Goal: Information Seeking & Learning: Learn about a topic

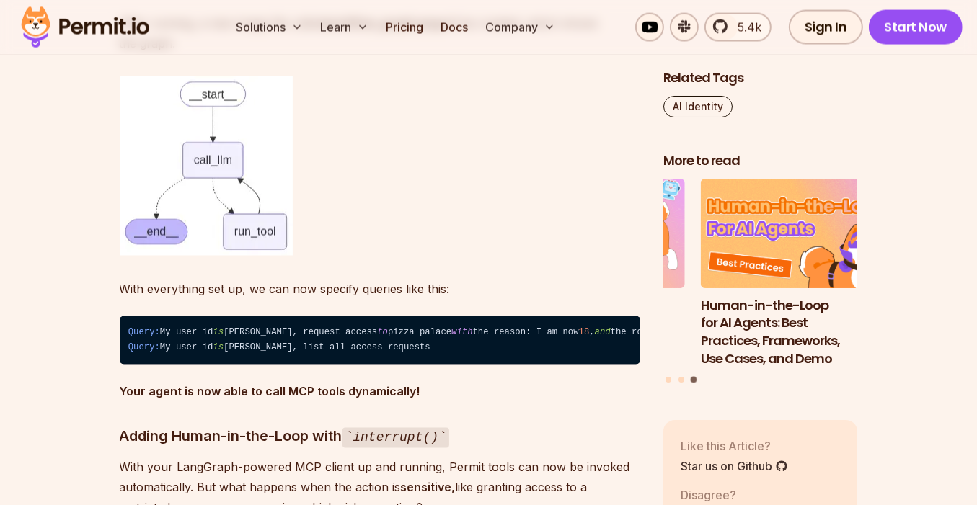
scroll to position [11915, 0]
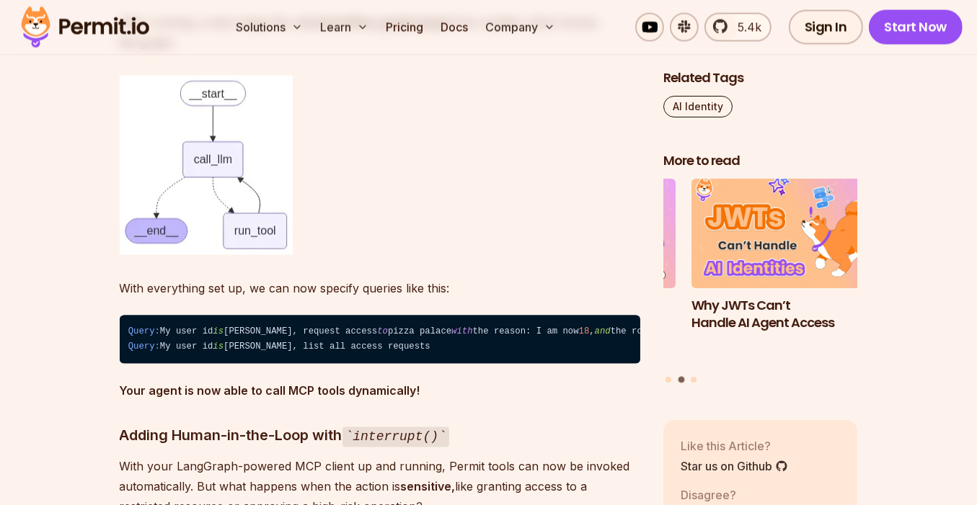
drag, startPoint x: 144, startPoint y: 319, endPoint x: 278, endPoint y: 358, distance: 139.6
drag, startPoint x: 141, startPoint y: 319, endPoint x: 223, endPoint y: 358, distance: 90.9
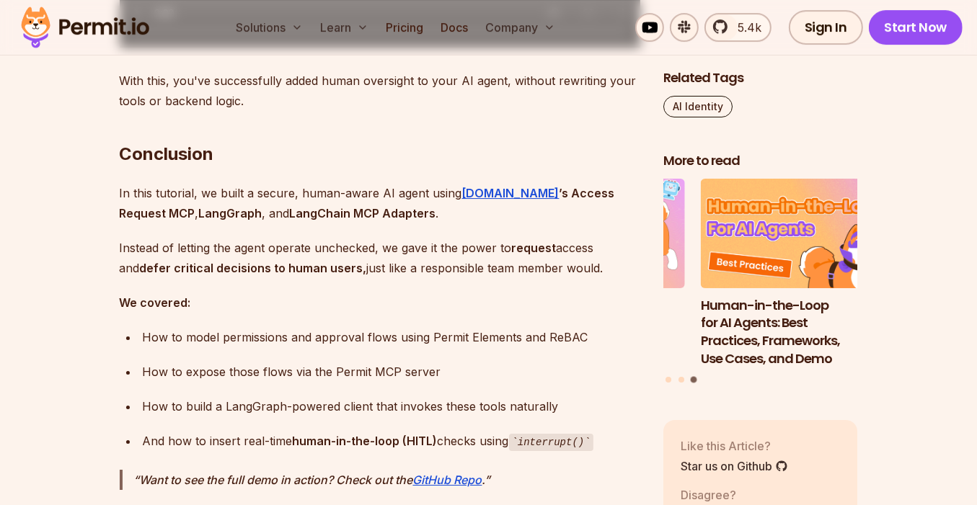
scroll to position [14179, 0]
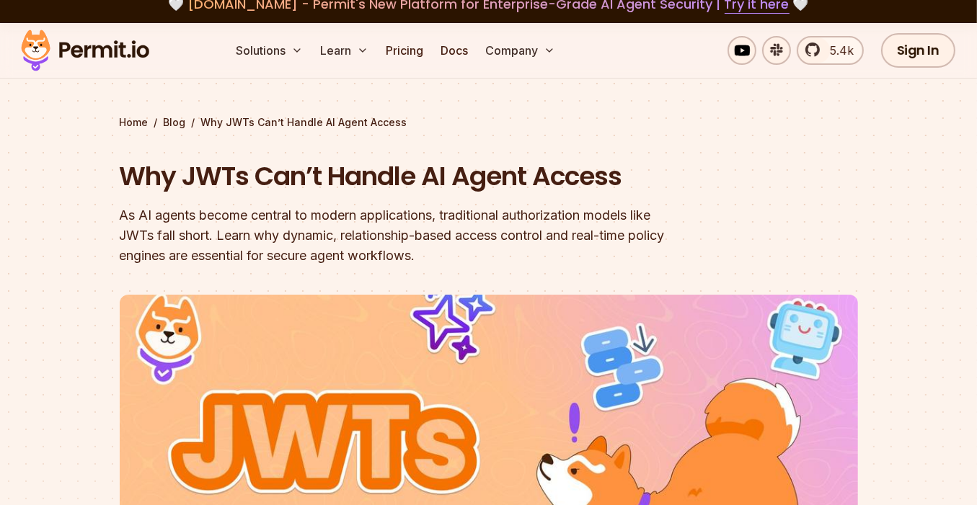
scroll to position [86, 0]
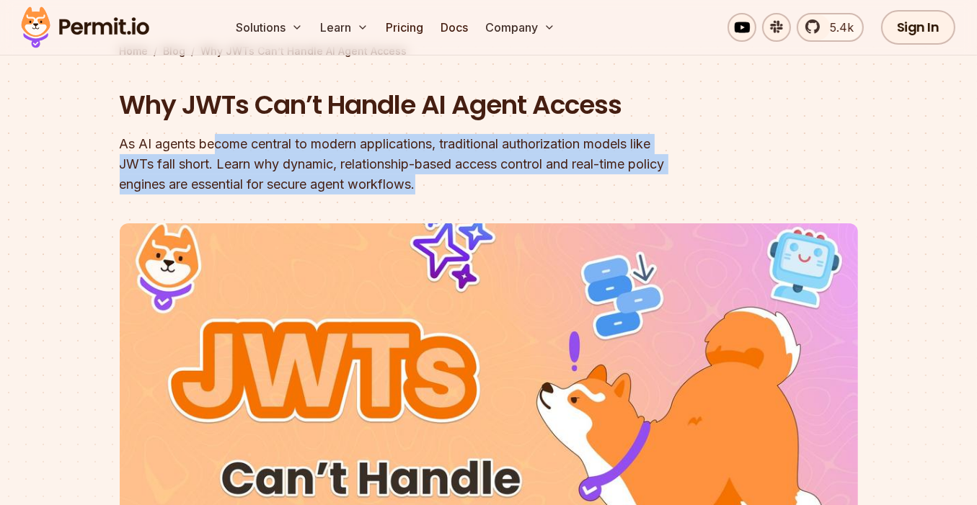
drag, startPoint x: 464, startPoint y: 187, endPoint x: 208, endPoint y: 153, distance: 258.3
click at [217, 154] on div "As AI agents become central to modern applications, traditional authorization m…" at bounding box center [397, 164] width 554 height 61
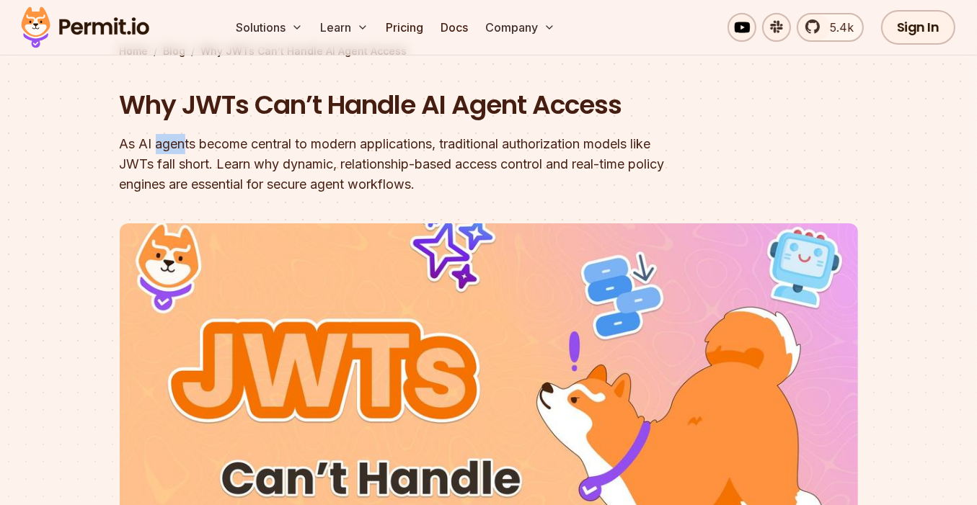
click at [155, 146] on div "As AI agents become central to modern applications, traditional authorization m…" at bounding box center [397, 164] width 554 height 61
click at [238, 157] on div "As AI agents become central to modern applications, traditional authorization m…" at bounding box center [397, 164] width 554 height 61
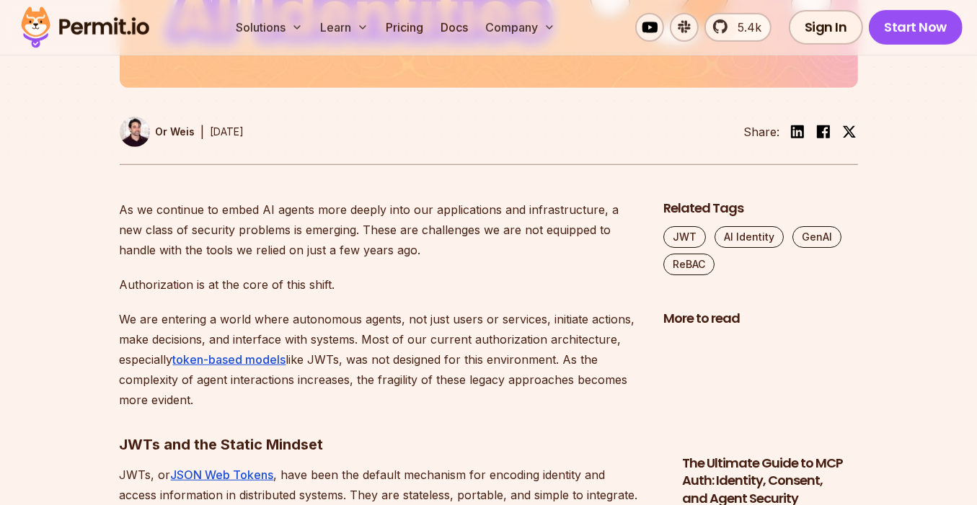
scroll to position [639, 0]
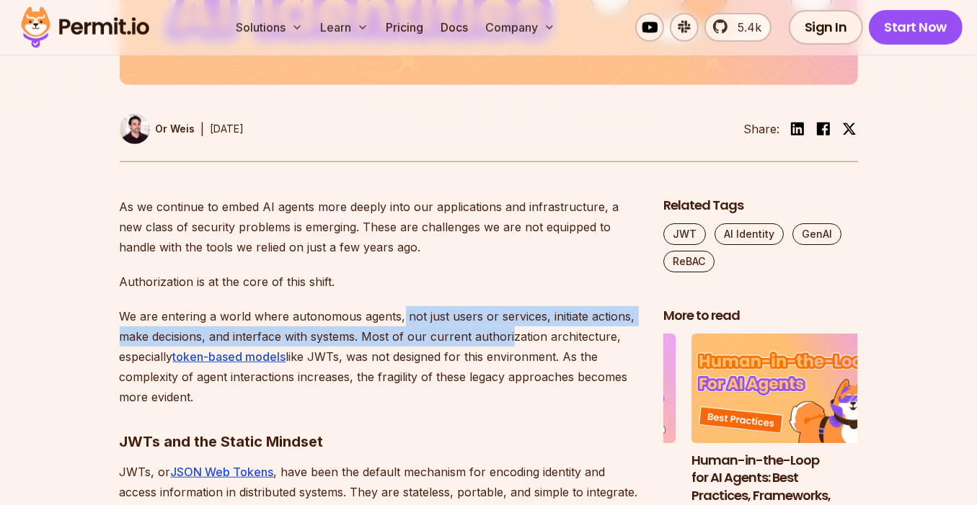
drag, startPoint x: 402, startPoint y: 316, endPoint x: 510, endPoint y: 332, distance: 110.0
click at [510, 332] on p "We are entering a world where autonomous agents, not just users or services, in…" at bounding box center [380, 356] width 521 height 101
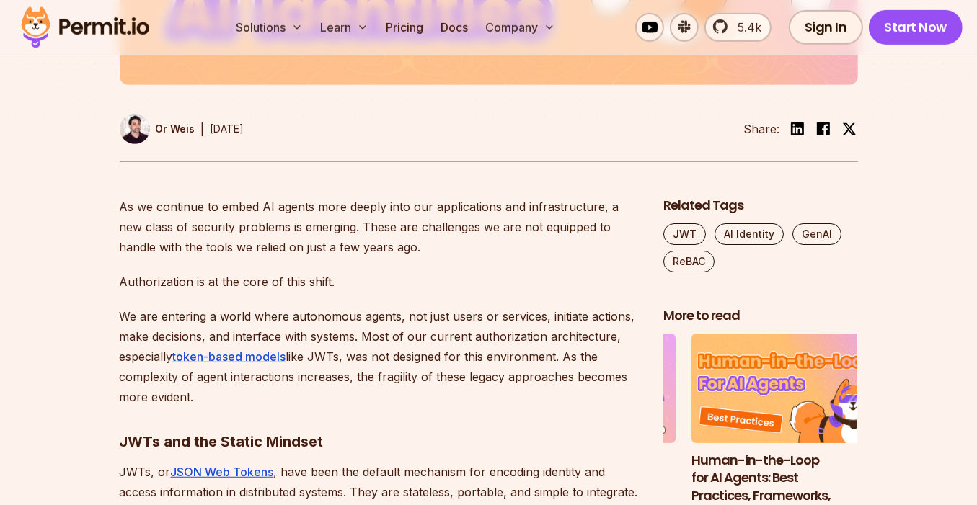
click at [515, 352] on p "We are entering a world where autonomous agents, not just users or services, in…" at bounding box center [380, 356] width 521 height 101
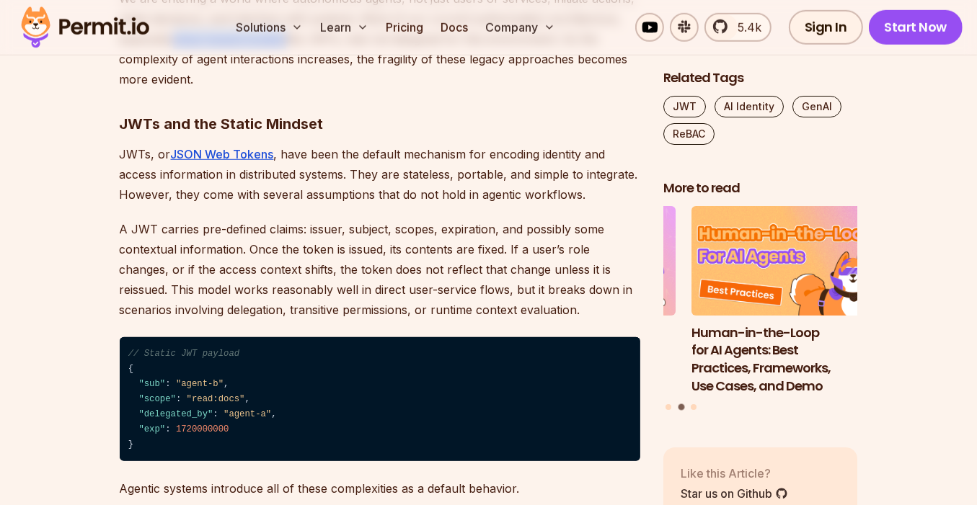
scroll to position [966, 0]
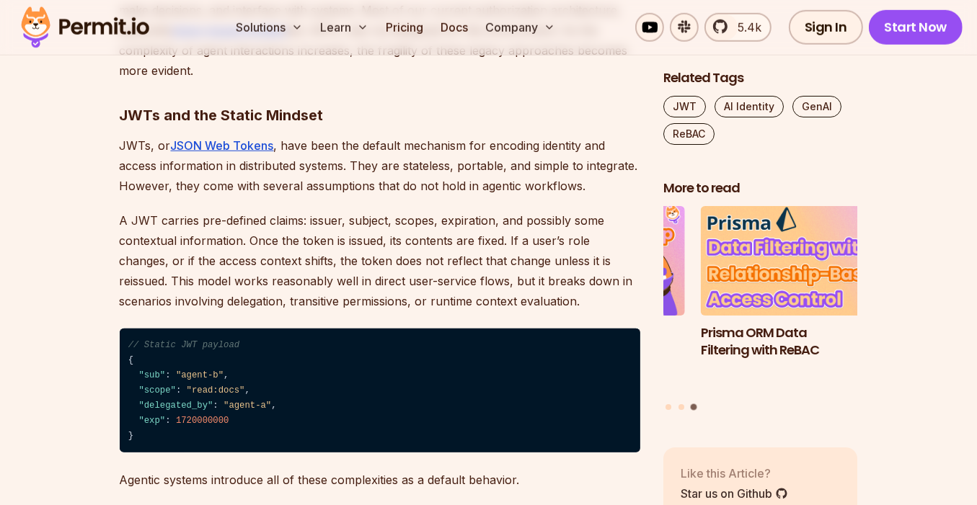
click at [354, 220] on p "A JWT carries pre-defined claims: issuer, subject, scopes, expiration, and poss…" at bounding box center [380, 261] width 521 height 101
click at [323, 221] on p "A JWT carries pre-defined claims: issuer, subject, scopes, expiration, and poss…" at bounding box center [380, 261] width 521 height 101
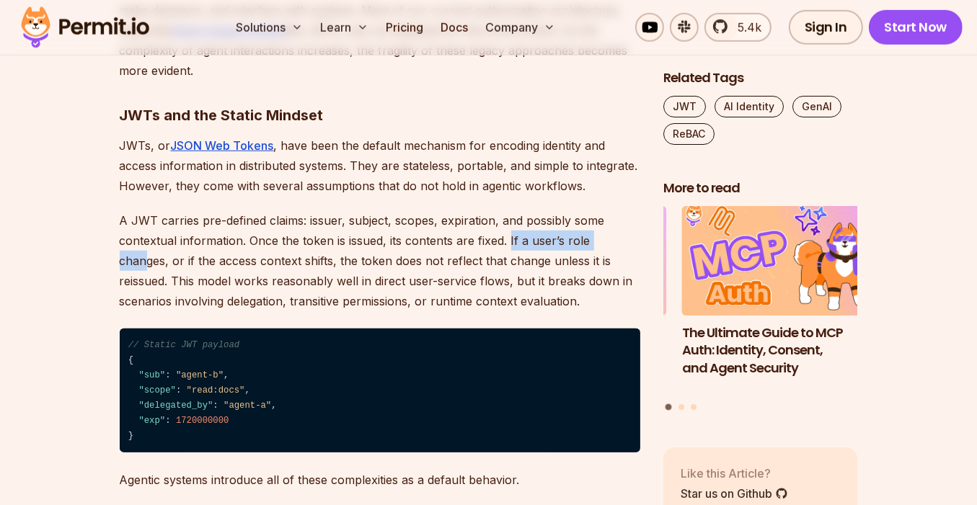
drag, startPoint x: 508, startPoint y: 239, endPoint x: 616, endPoint y: 242, distance: 108.2
click at [616, 242] on p "A JWT carries pre-defined claims: issuer, subject, scopes, expiration, and poss…" at bounding box center [380, 261] width 521 height 101
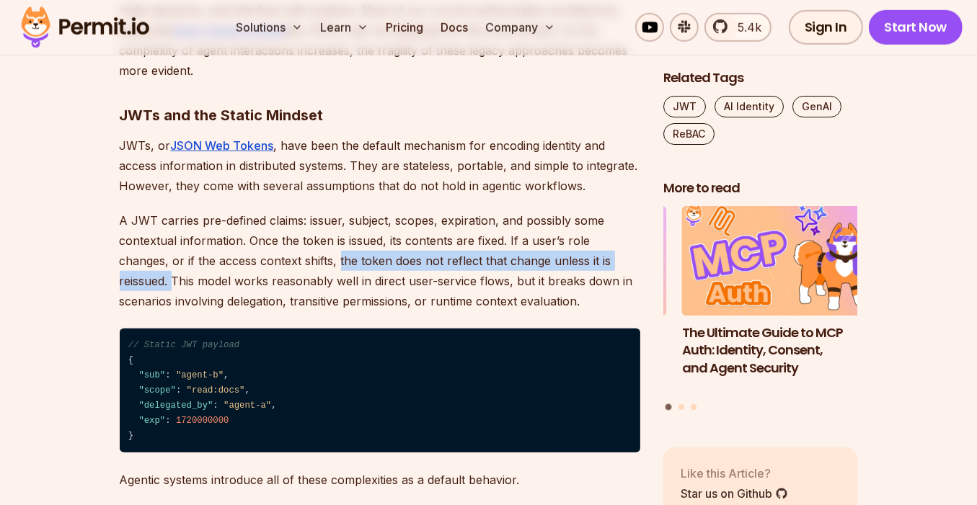
drag, startPoint x: 288, startPoint y: 263, endPoint x: 609, endPoint y: 265, distance: 321.5
click at [609, 265] on p "A JWT carries pre-defined claims: issuer, subject, scopes, expiration, and poss…" at bounding box center [380, 261] width 521 height 101
click at [609, 263] on p "A JWT carries pre-defined claims: issuer, subject, scopes, expiration, and poss…" at bounding box center [380, 261] width 521 height 101
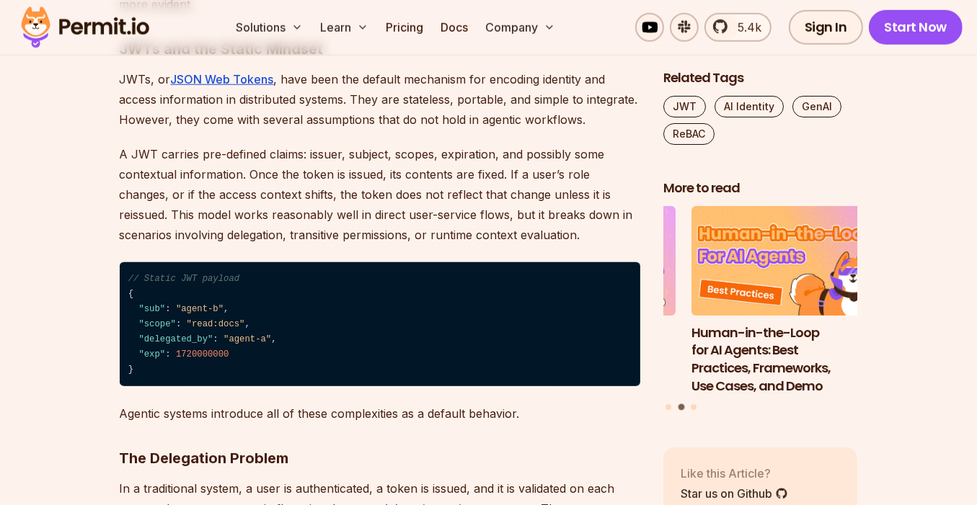
scroll to position [1033, 0]
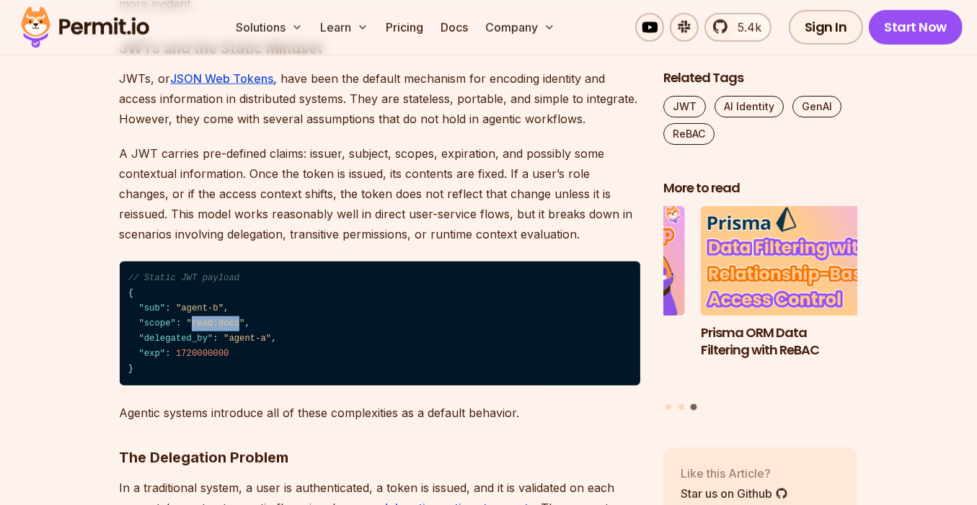
drag, startPoint x: 191, startPoint y: 320, endPoint x: 240, endPoint y: 324, distance: 49.2
click at [240, 324] on span ""read:docs"" at bounding box center [216, 324] width 58 height 10
drag, startPoint x: 230, startPoint y: 337, endPoint x: 266, endPoint y: 339, distance: 36.1
click at [266, 339] on span ""agent-a"" at bounding box center [247, 339] width 48 height 10
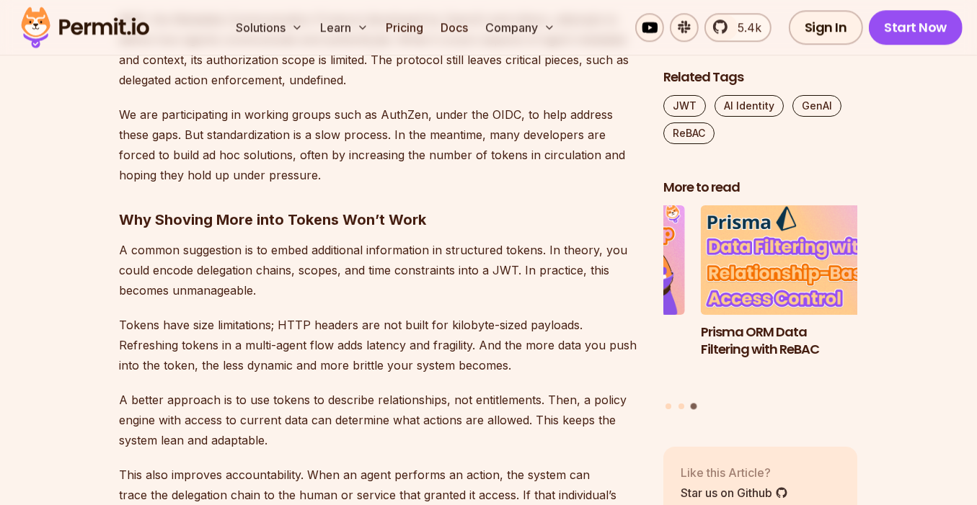
scroll to position [3554, 0]
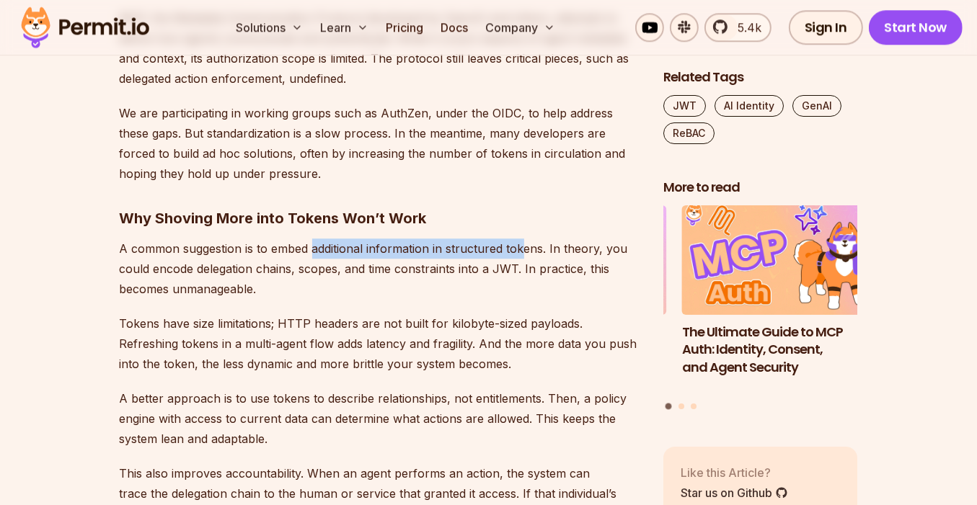
drag, startPoint x: 314, startPoint y: 322, endPoint x: 525, endPoint y: 316, distance: 210.6
click at [525, 299] on p "A common suggestion is to embed additional information in structured tokens. In…" at bounding box center [380, 269] width 521 height 61
click at [453, 299] on p "A common suggestion is to embed additional information in structured tokens. In…" at bounding box center [380, 269] width 521 height 61
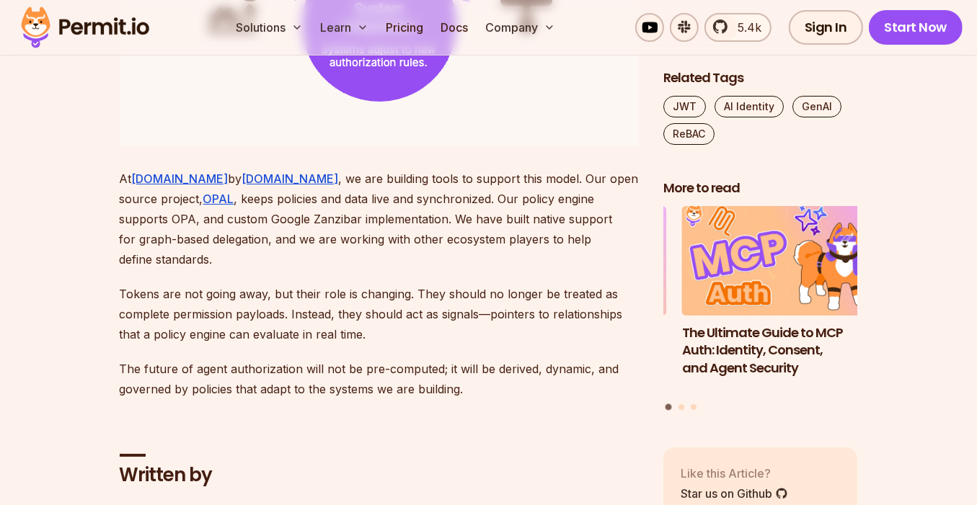
scroll to position [4862, 0]
drag, startPoint x: 187, startPoint y: 270, endPoint x: 275, endPoint y: 273, distance: 88.0
click at [275, 269] on p "At agent.security by Permit.io , we are building tools to support this model. O…" at bounding box center [380, 218] width 521 height 101
copy p "Google Zanzibar"
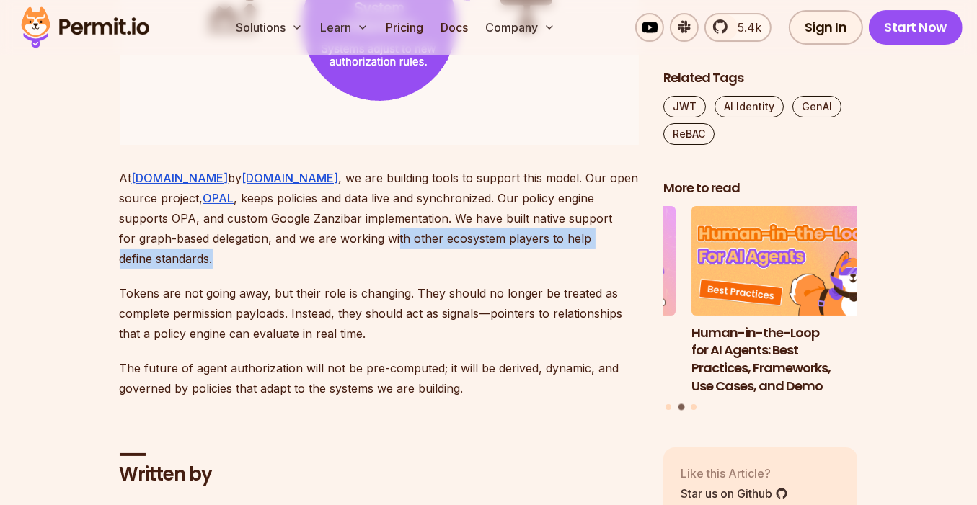
drag, startPoint x: 306, startPoint y: 291, endPoint x: 597, endPoint y: 296, distance: 291.3
click at [600, 269] on p "At agent.security by Permit.io , we are building tools to support this model. O…" at bounding box center [380, 218] width 521 height 101
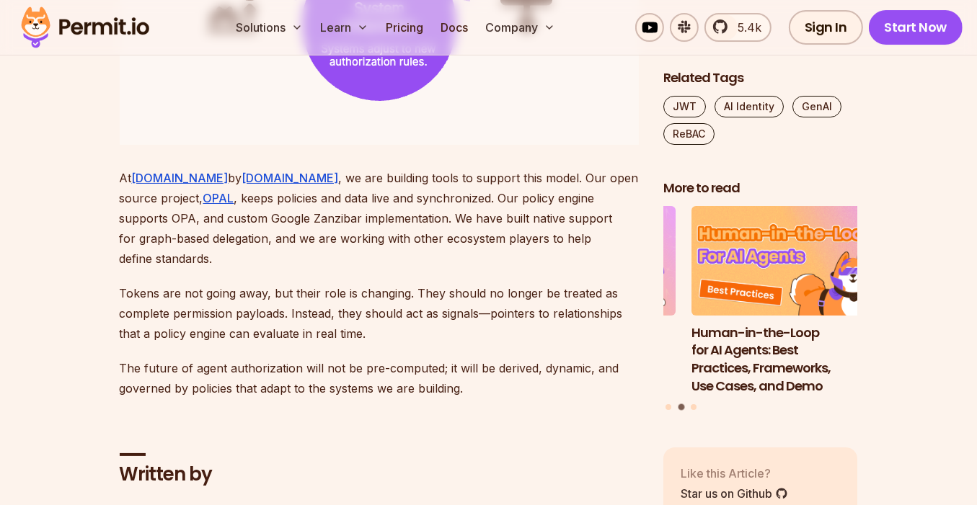
click at [314, 330] on p "Tokens are not going away, but their role is changing. They should no longer be…" at bounding box center [380, 313] width 521 height 61
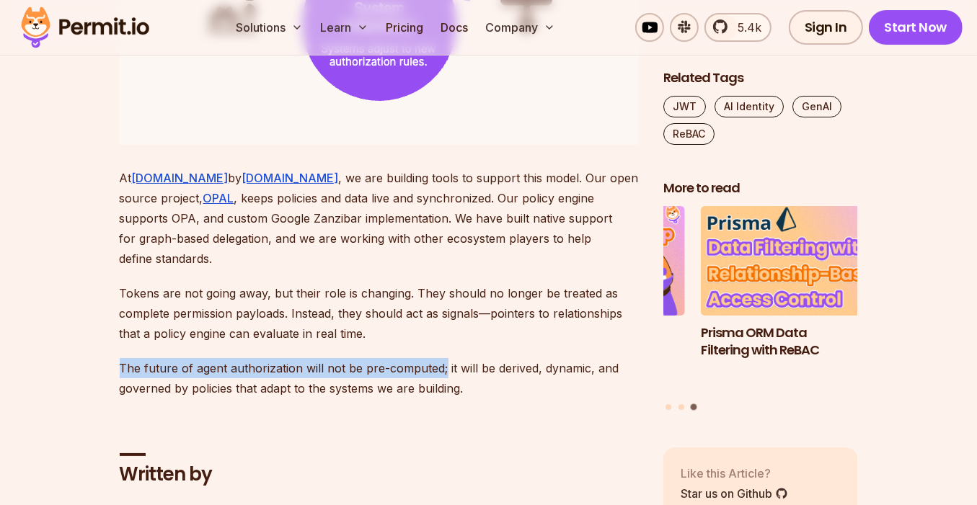
drag, startPoint x: 125, startPoint y: 402, endPoint x: 442, endPoint y: 404, distance: 316.5
click at [442, 399] on p "The future of agent authorization will not be pre-computed; it will be derived,…" at bounding box center [380, 378] width 521 height 40
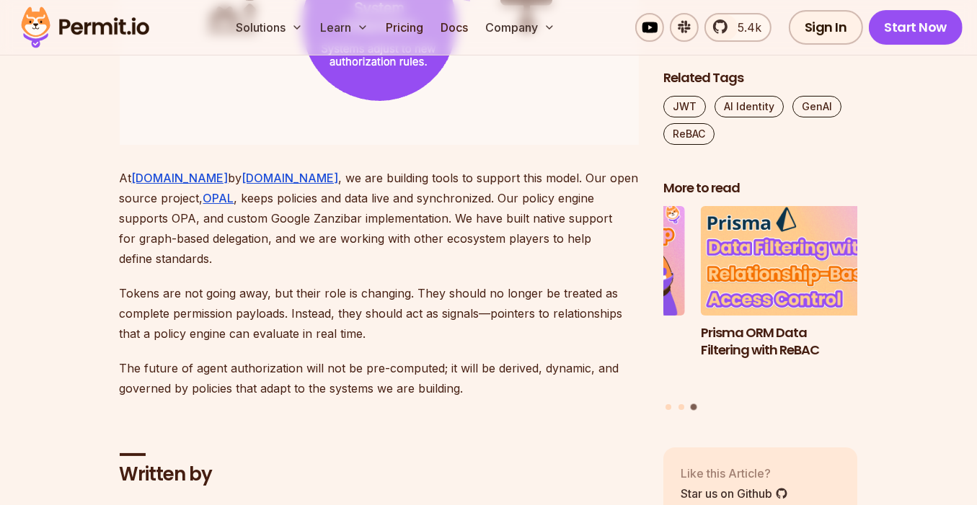
click at [467, 399] on p "The future of agent authorization will not be pre-computed; it will be derived,…" at bounding box center [380, 378] width 521 height 40
